Goal: Transaction & Acquisition: Purchase product/service

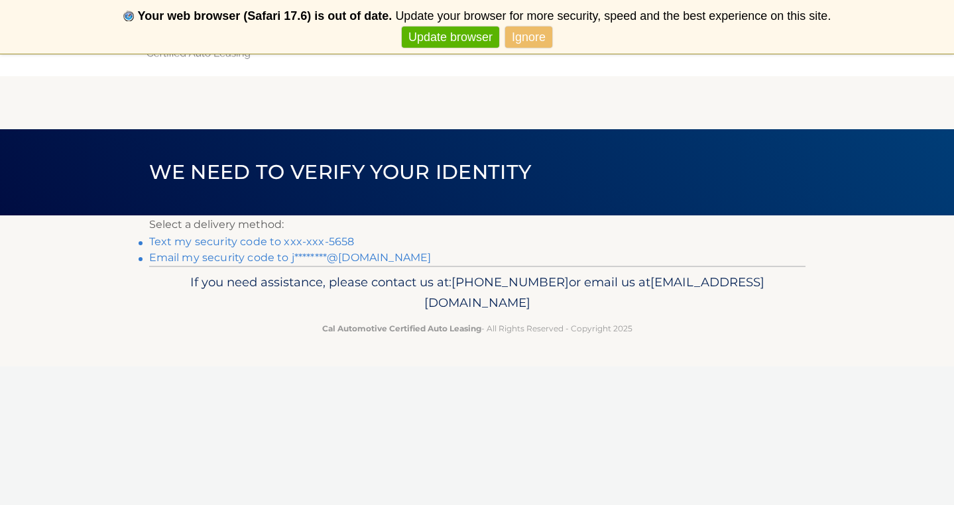
click at [325, 243] on link "Text my security code to xxx-xxx-5658" at bounding box center [252, 241] width 206 height 13
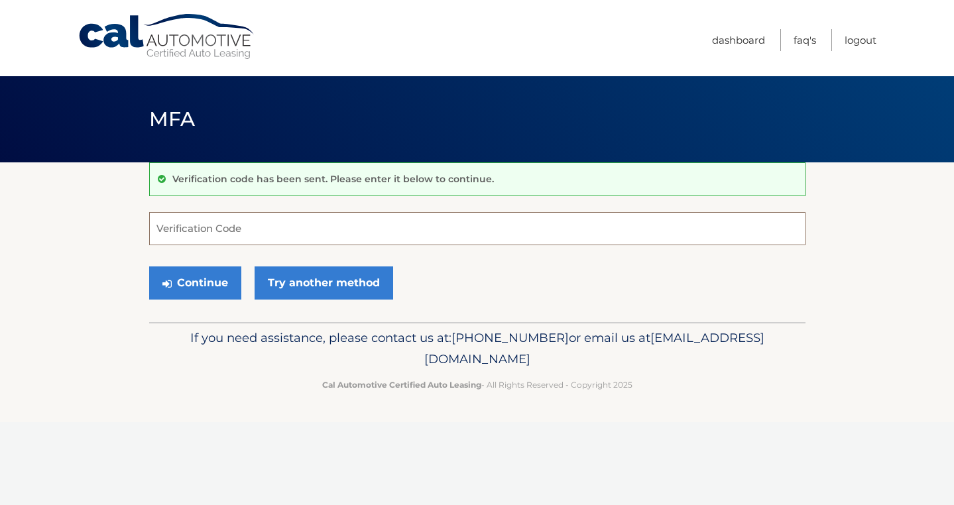
click at [318, 225] on input "Verification Code" at bounding box center [477, 228] width 657 height 33
type input "488152"
click at [174, 281] on button "Continue" at bounding box center [195, 283] width 92 height 33
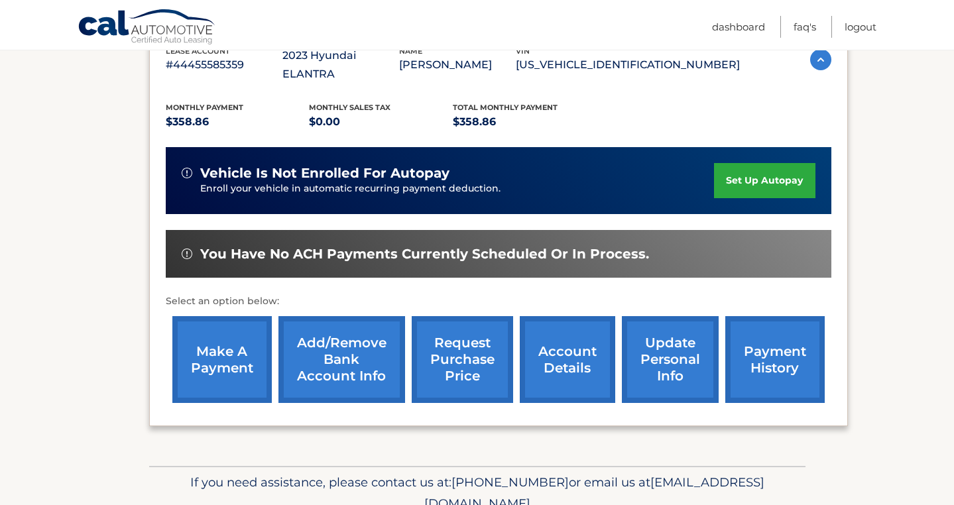
scroll to position [262, 0]
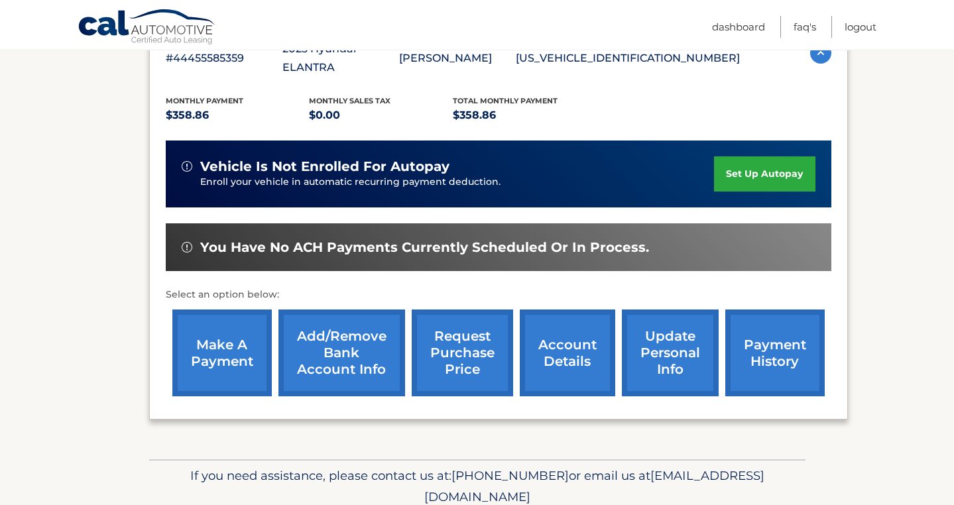
click at [221, 320] on link "make a payment" at bounding box center [221, 353] width 99 height 87
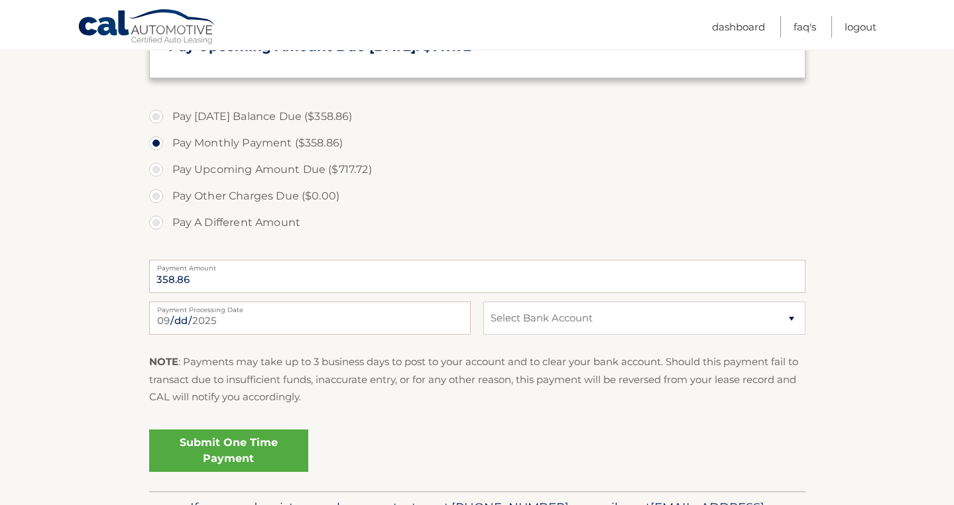
scroll to position [412, 0]
click at [591, 321] on select "Select Bank Account Checking JPMORGAN CHASE BANK, NA *****2063 Checking JPMORGA…" at bounding box center [645, 318] width 322 height 33
select select "M2YxY2VhYTgtMWY3My00YWQxLWExODEtYTZmNGM2ZTQ2ZDQ2"
click at [241, 449] on link "Submit One Time Payment" at bounding box center [228, 451] width 159 height 42
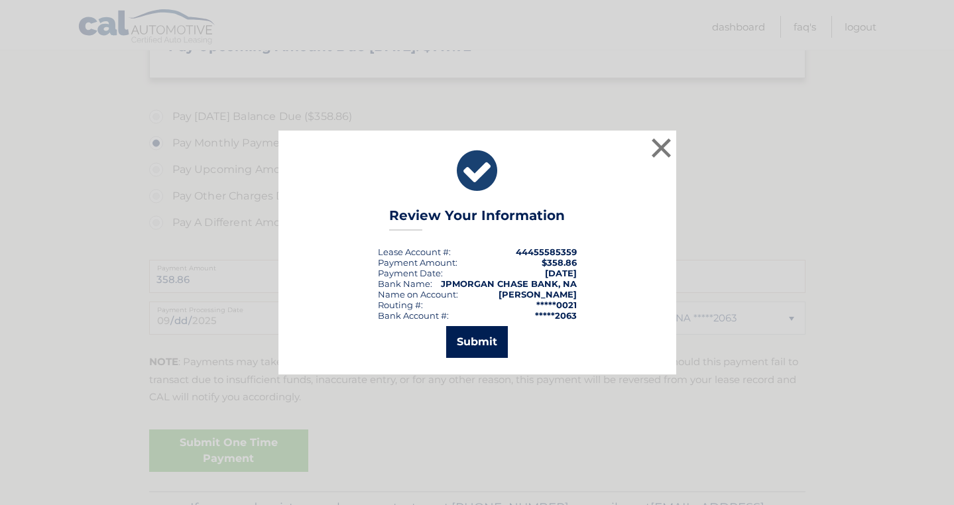
click at [463, 344] on button "Submit" at bounding box center [477, 342] width 62 height 32
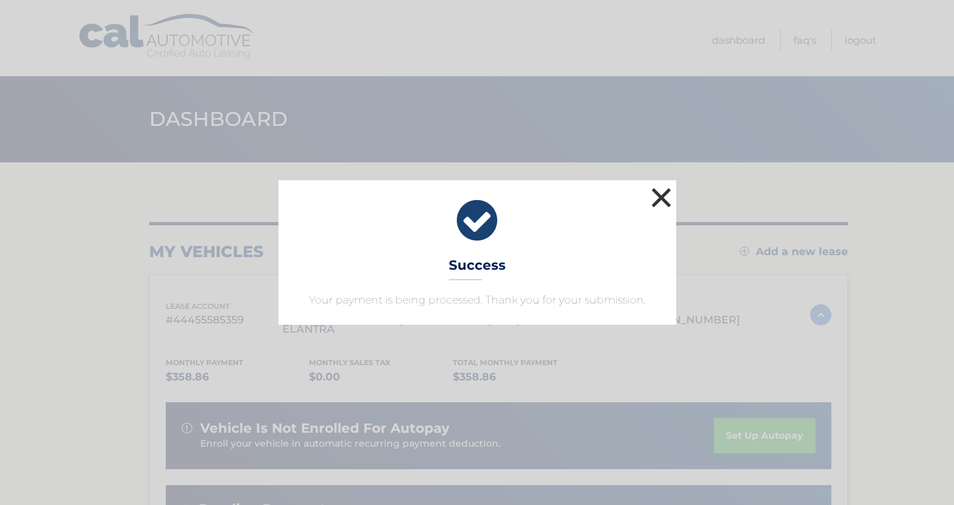
click at [655, 196] on button "×" at bounding box center [662, 197] width 27 height 27
